Goal: Navigation & Orientation: Go to known website

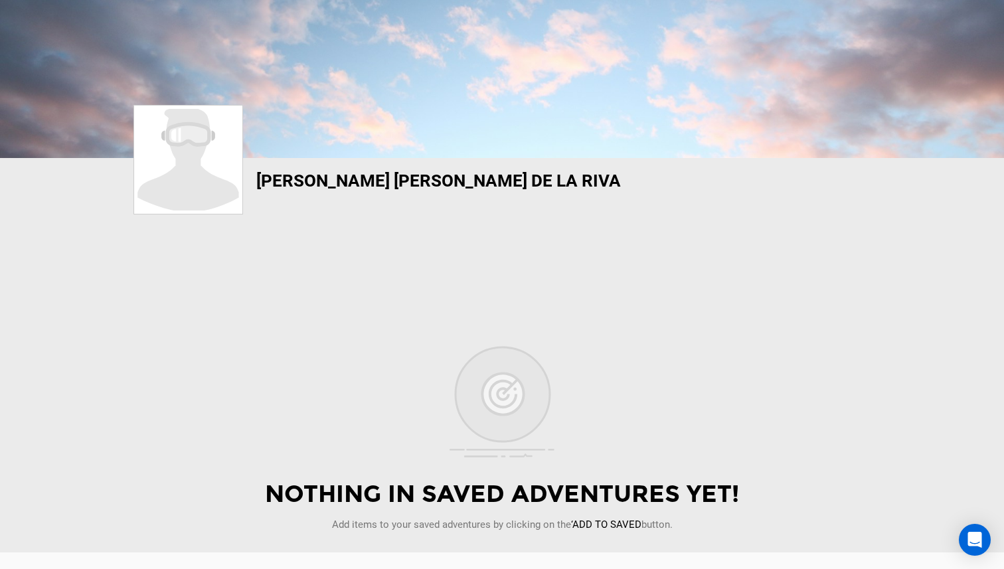
scroll to position [157, 0]
click at [194, 140] on img at bounding box center [188, 159] width 103 height 102
